Goal: Task Accomplishment & Management: Manage account settings

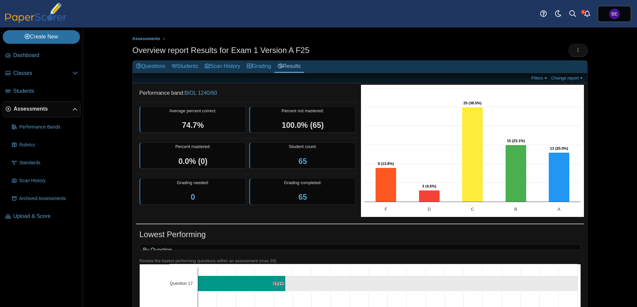
click at [36, 111] on span "Assessments" at bounding box center [43, 108] width 59 height 7
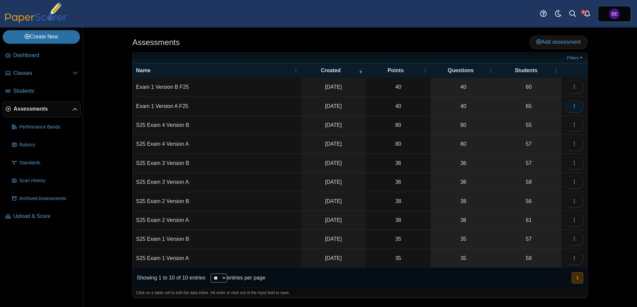
click at [573, 107] on icon "button" at bounding box center [573, 105] width 5 height 5
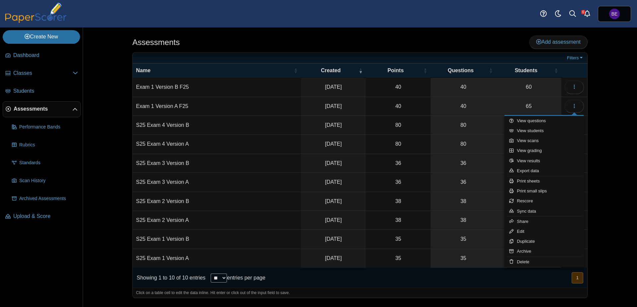
click at [240, 108] on td "Exam 1 Version A F25" at bounding box center [217, 106] width 168 height 19
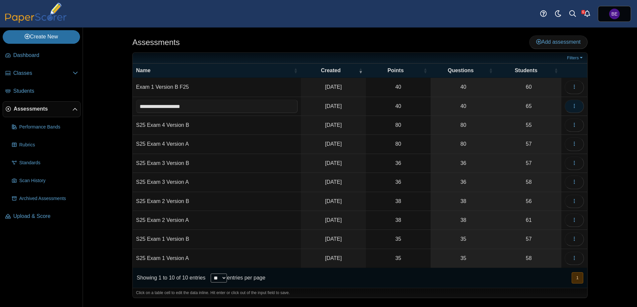
click at [573, 108] on icon "button" at bounding box center [573, 105] width 5 height 5
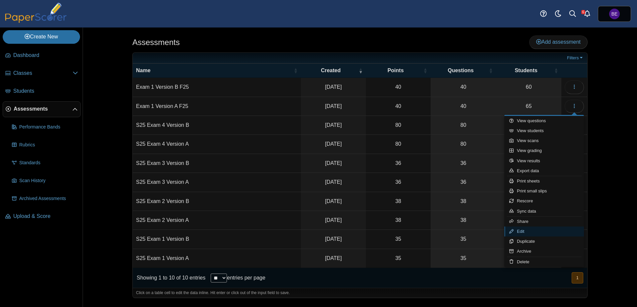
click at [529, 234] on link "Edit" at bounding box center [544, 232] width 80 height 10
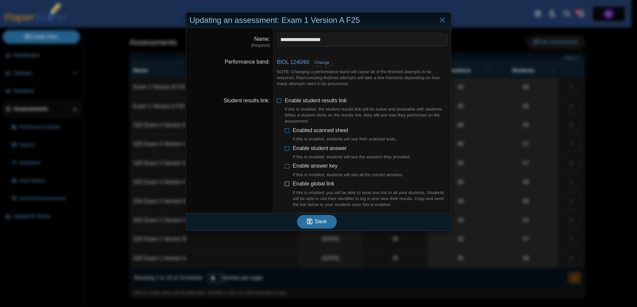
click at [285, 183] on icon at bounding box center [287, 182] width 5 height 5
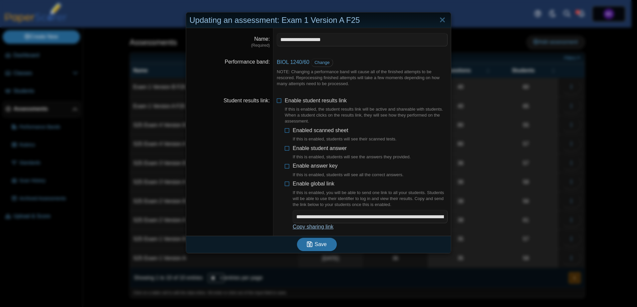
click at [320, 229] on link "Copy sharing link" at bounding box center [312, 227] width 41 height 6
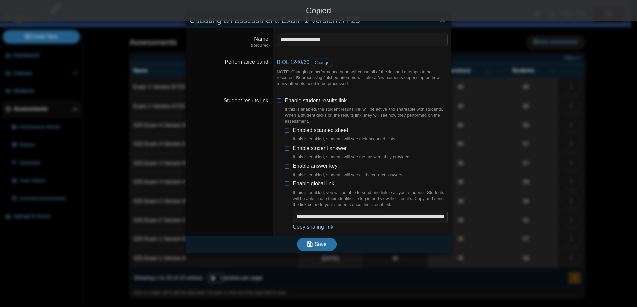
scroll to position [27, 0]
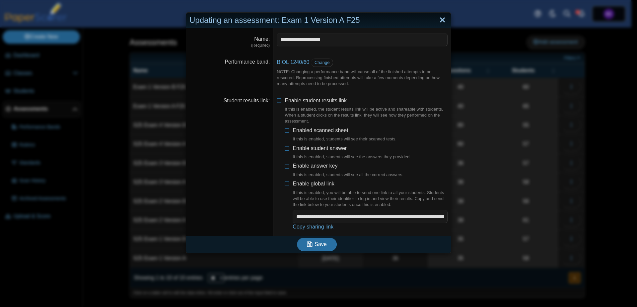
click at [440, 22] on link "Close" at bounding box center [442, 20] width 10 height 11
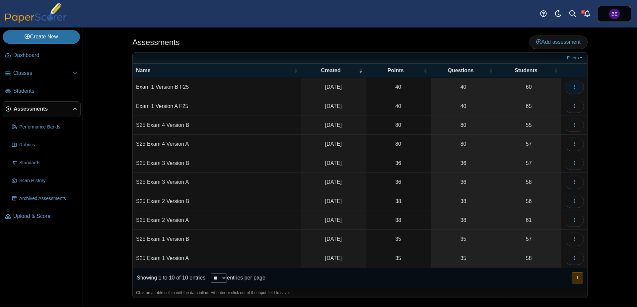
click at [577, 86] on button "button" at bounding box center [573, 87] width 19 height 13
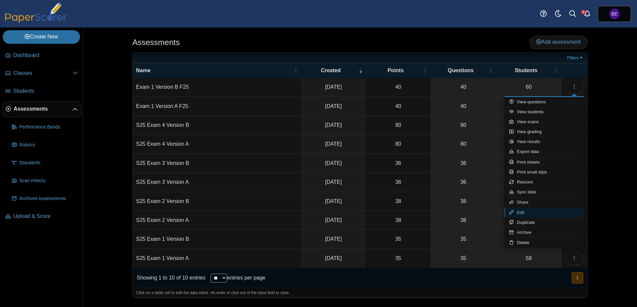
click at [524, 214] on link "Edit" at bounding box center [544, 213] width 80 height 10
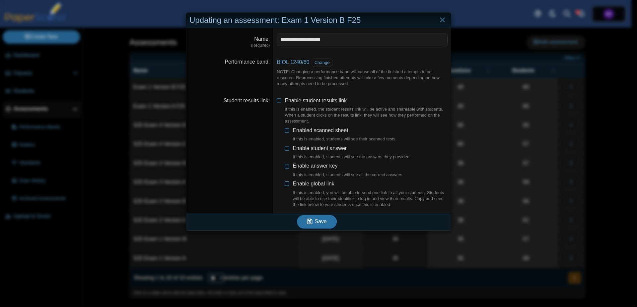
click at [285, 185] on icon at bounding box center [287, 182] width 5 height 5
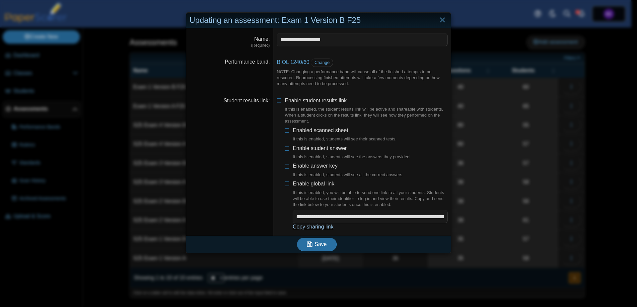
click at [316, 227] on link "Copy sharing link" at bounding box center [312, 227] width 41 height 6
type textarea "**********"
click at [324, 227] on link "Copy sharing link" at bounding box center [312, 227] width 41 height 6
click at [438, 21] on link "Close" at bounding box center [442, 20] width 10 height 11
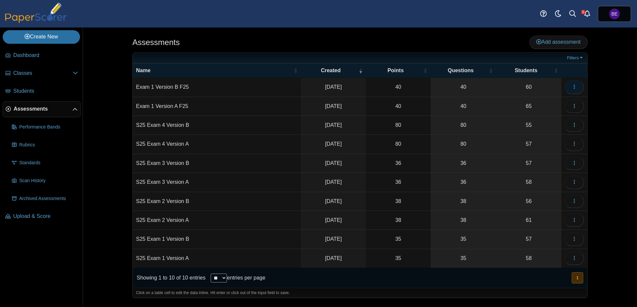
click at [573, 87] on icon "button" at bounding box center [573, 86] width 5 height 5
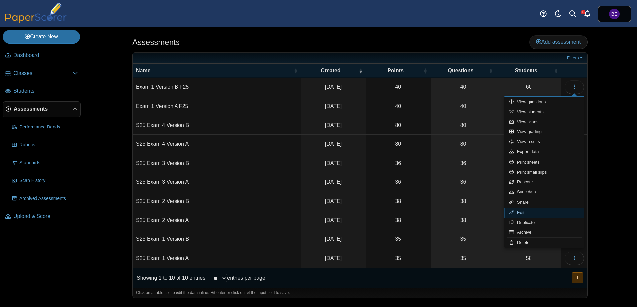
click at [528, 214] on link "Edit" at bounding box center [544, 213] width 80 height 10
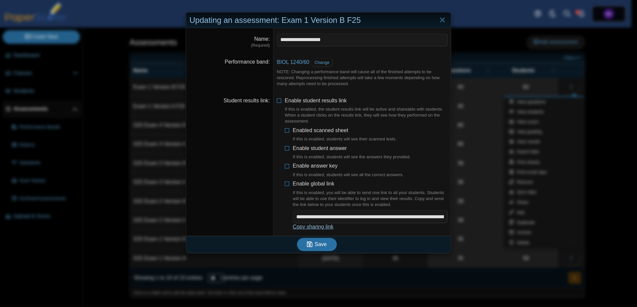
click at [306, 228] on link "Copy sharing link" at bounding box center [312, 227] width 41 height 6
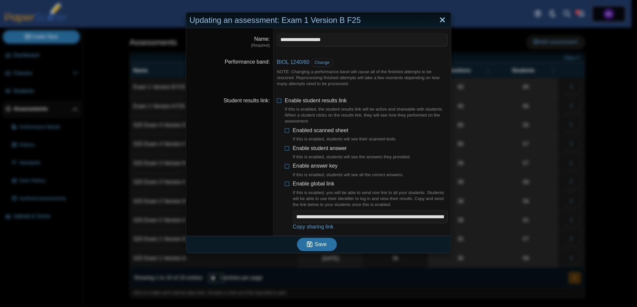
click at [442, 20] on link "Close" at bounding box center [442, 20] width 10 height 11
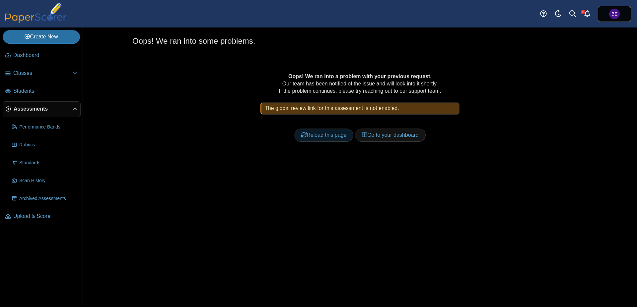
click at [334, 135] on link "Reload this page" at bounding box center [323, 135] width 59 height 13
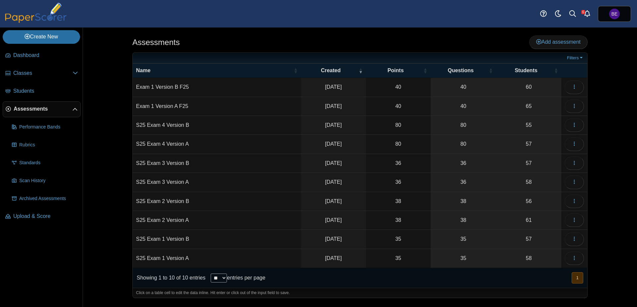
scroll to position [27, 0]
click at [573, 107] on icon "button" at bounding box center [573, 105] width 5 height 5
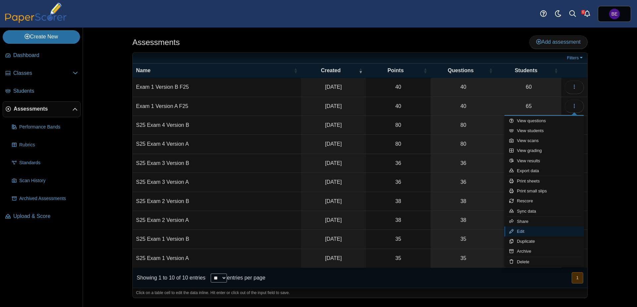
click at [529, 233] on link "Edit" at bounding box center [544, 232] width 80 height 10
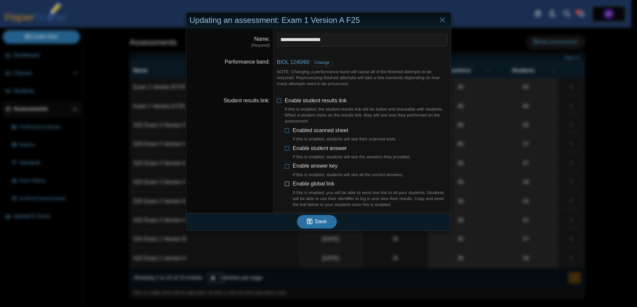
click at [285, 184] on icon at bounding box center [287, 182] width 5 height 5
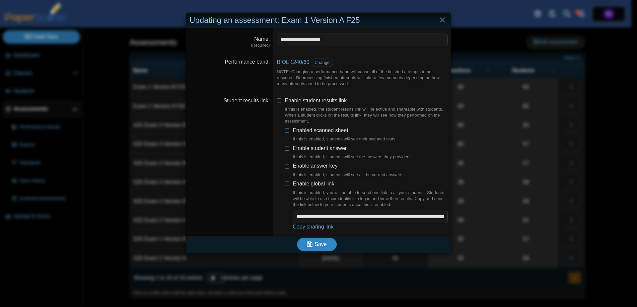
click at [314, 245] on span "Save" at bounding box center [320, 245] width 12 height 6
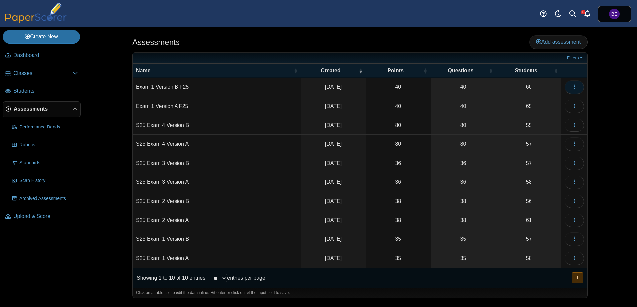
click at [574, 90] on icon "button" at bounding box center [573, 86] width 5 height 5
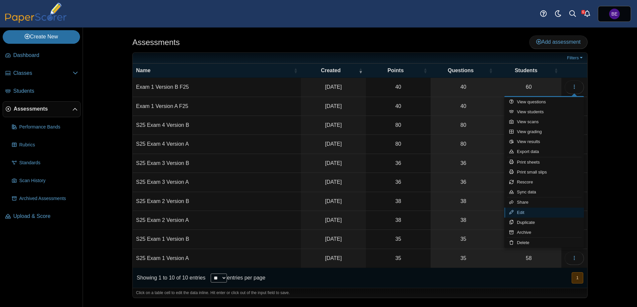
click at [527, 214] on link "Edit" at bounding box center [544, 213] width 80 height 10
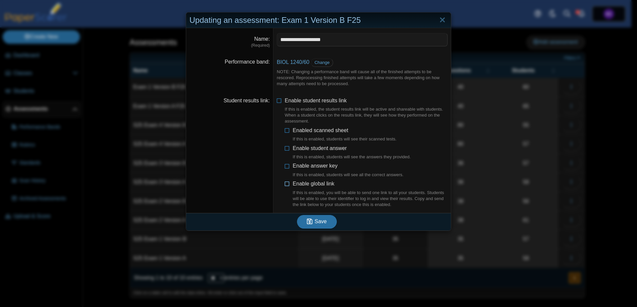
click at [285, 185] on icon at bounding box center [287, 182] width 5 height 5
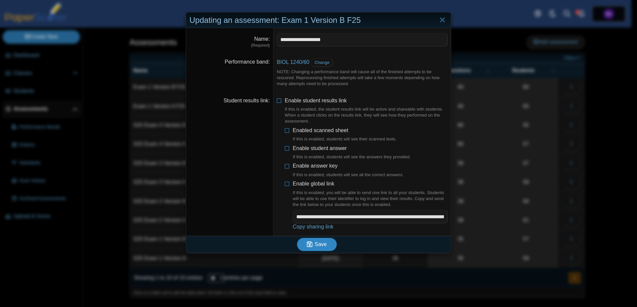
click at [312, 244] on icon "submit" at bounding box center [311, 244] width 8 height 7
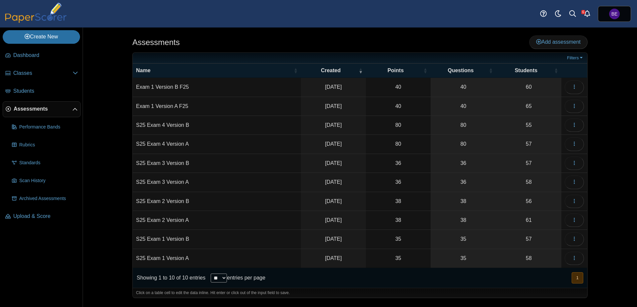
click at [125, 117] on div "Assessments Add assessment 40" at bounding box center [359, 168] width 497 height 280
click at [102, 107] on div "Assessments Add assessment Filters" at bounding box center [360, 168] width 554 height 280
click at [380, 40] on div "Assessments Add assessment" at bounding box center [359, 42] width 455 height 15
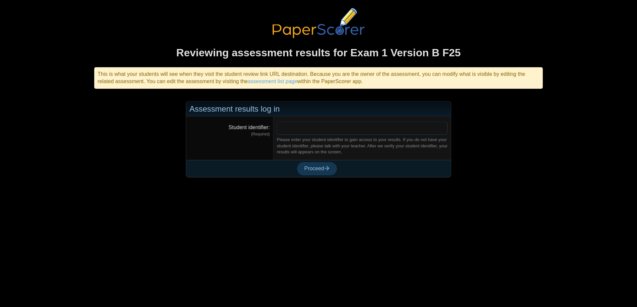
click at [298, 131] on input "Student identifier" at bounding box center [362, 128] width 171 height 13
type input "*******"
click at [297, 162] on button "Proceed" at bounding box center [317, 168] width 40 height 13
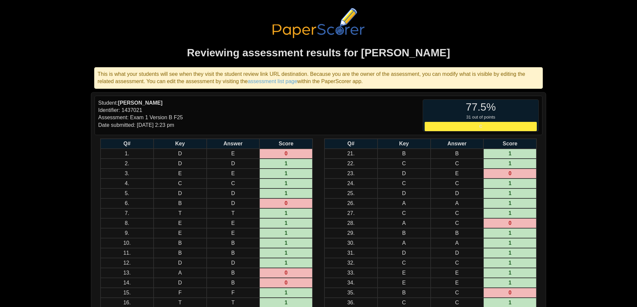
drag, startPoint x: 477, startPoint y: 129, endPoint x: 471, endPoint y: 127, distance: 7.5
click at [469, 127] on div "C" at bounding box center [480, 126] width 112 height 9
drag, startPoint x: 491, startPoint y: 129, endPoint x: 495, endPoint y: 129, distance: 4.7
click at [491, 129] on div "C" at bounding box center [480, 126] width 112 height 9
click at [563, 131] on div "Reviewing assessment results for [PERSON_NAME] This is what your students will …" at bounding box center [318, 153] width 497 height 307
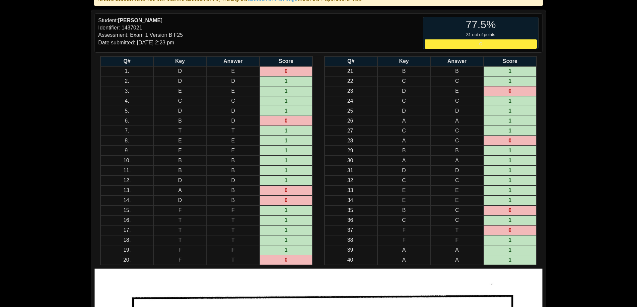
scroll to position [42, 0]
